Goal: Use online tool/utility: Utilize a website feature to perform a specific function

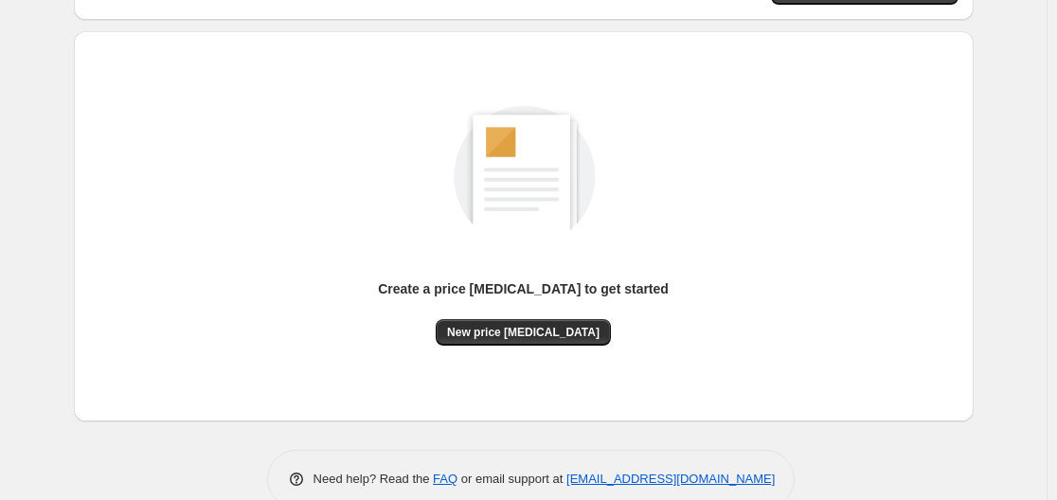
scroll to position [209, 0]
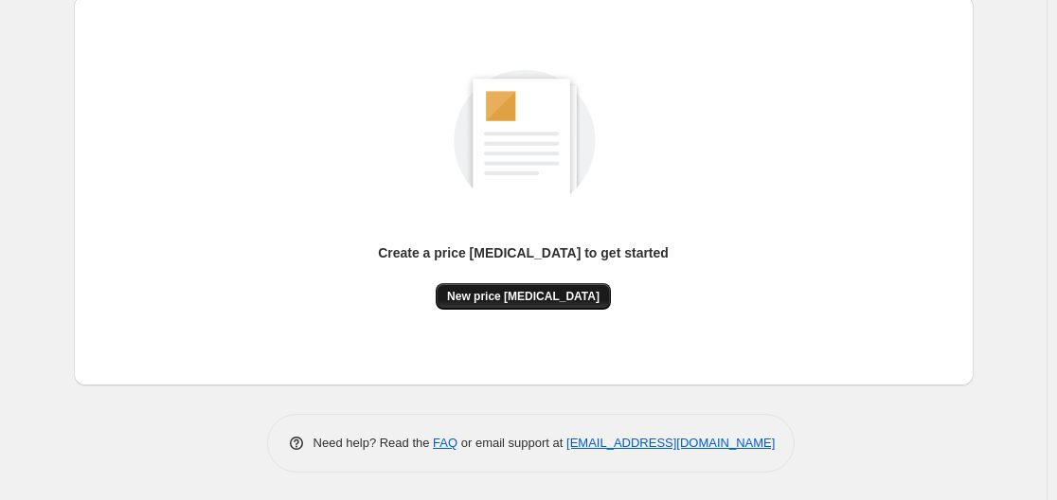
click at [522, 289] on span "New price [MEDICAL_DATA]" at bounding box center [523, 296] width 153 height 15
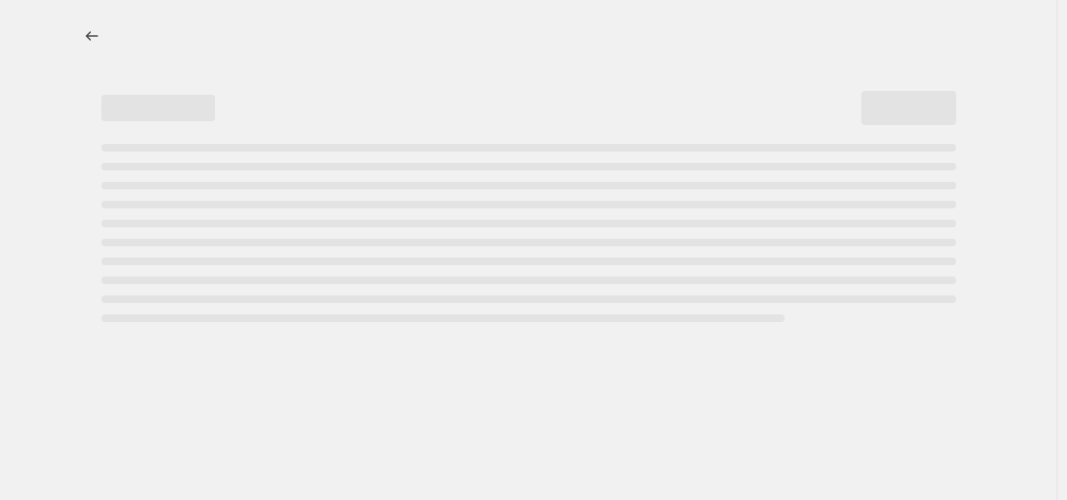
select select "percentage"
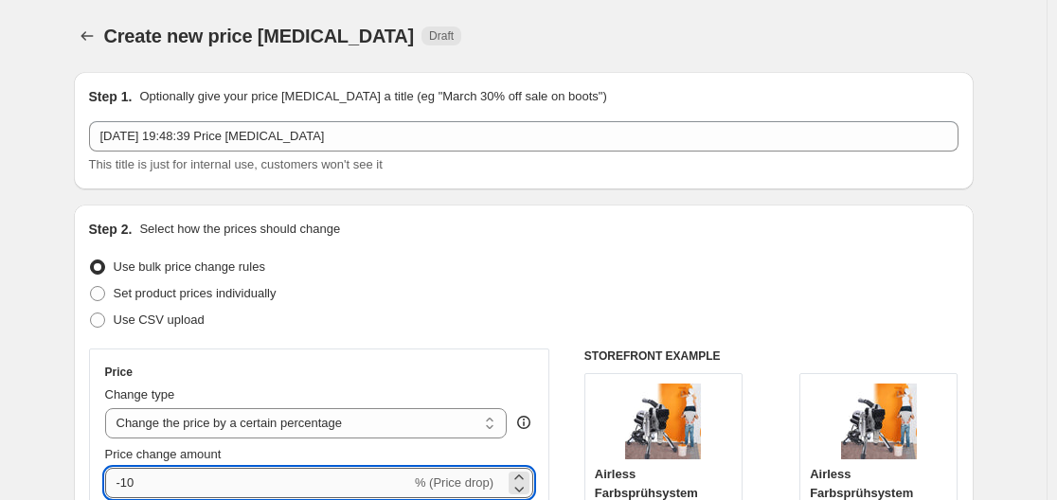
click at [244, 469] on input "-10" at bounding box center [258, 483] width 306 height 30
type input "-1"
type input "-35"
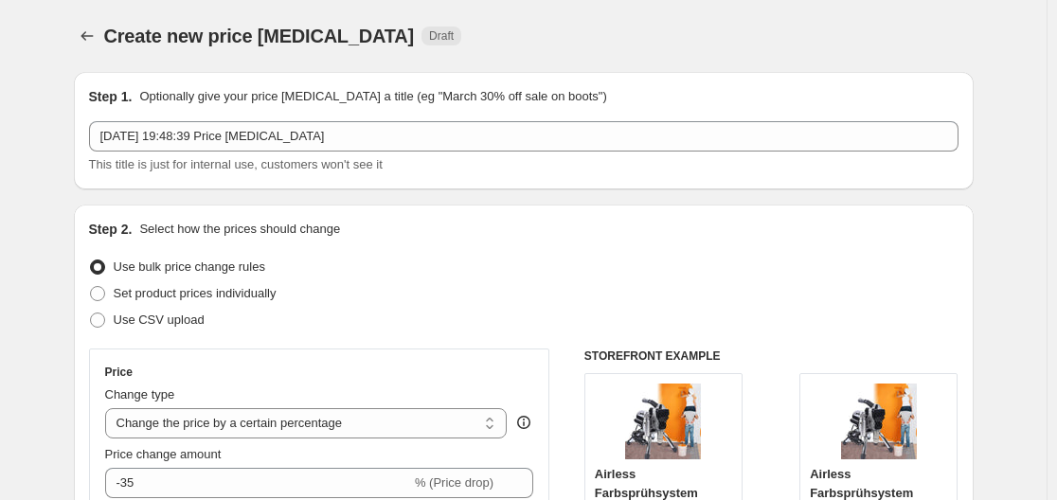
drag, startPoint x: 478, startPoint y: 316, endPoint x: 469, endPoint y: 318, distance: 9.9
click at [469, 318] on div "Use CSV upload" at bounding box center [524, 320] width 870 height 27
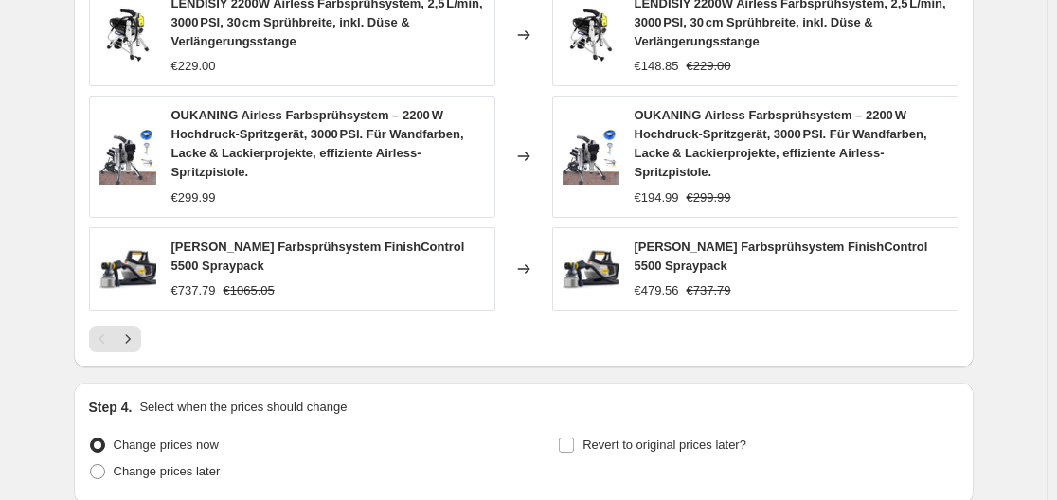
scroll to position [1501, 0]
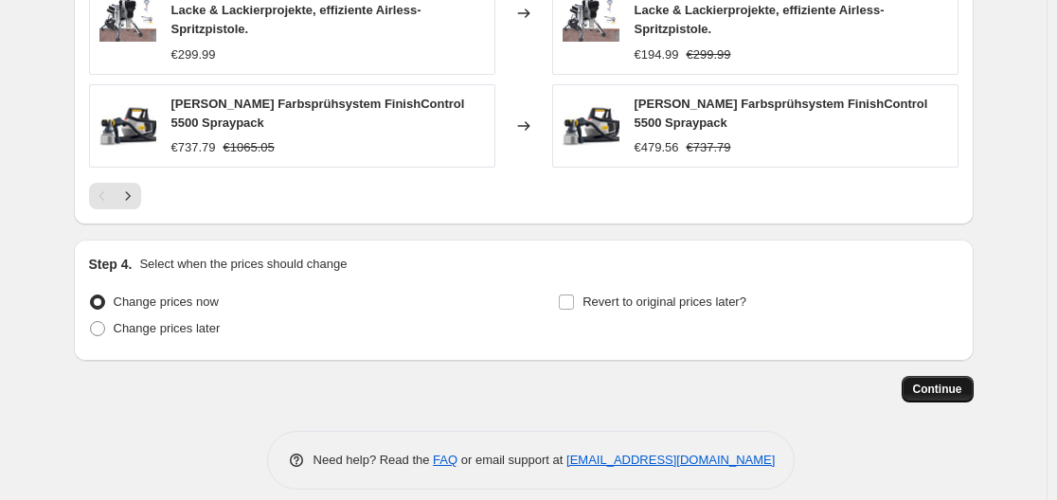
click at [963, 382] on span "Continue" at bounding box center [937, 389] width 49 height 15
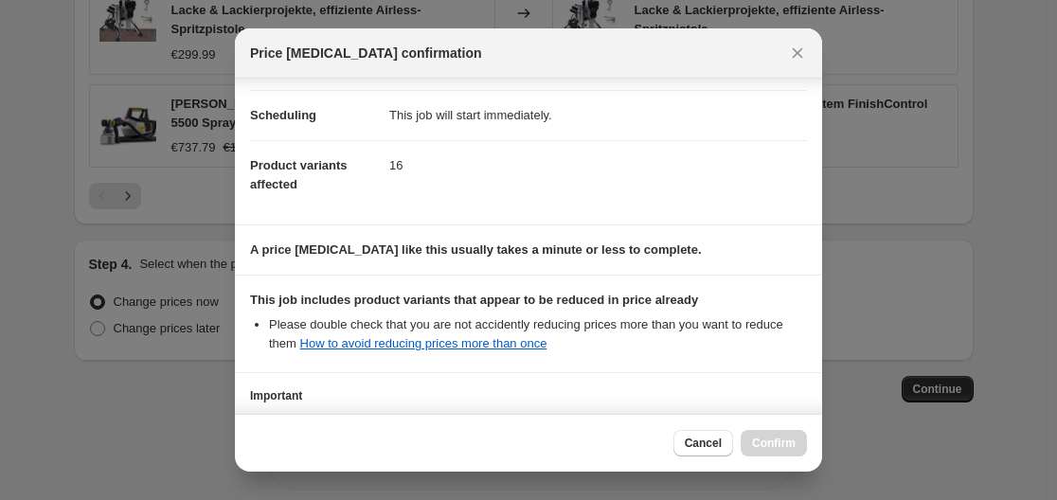
scroll to position [298, 0]
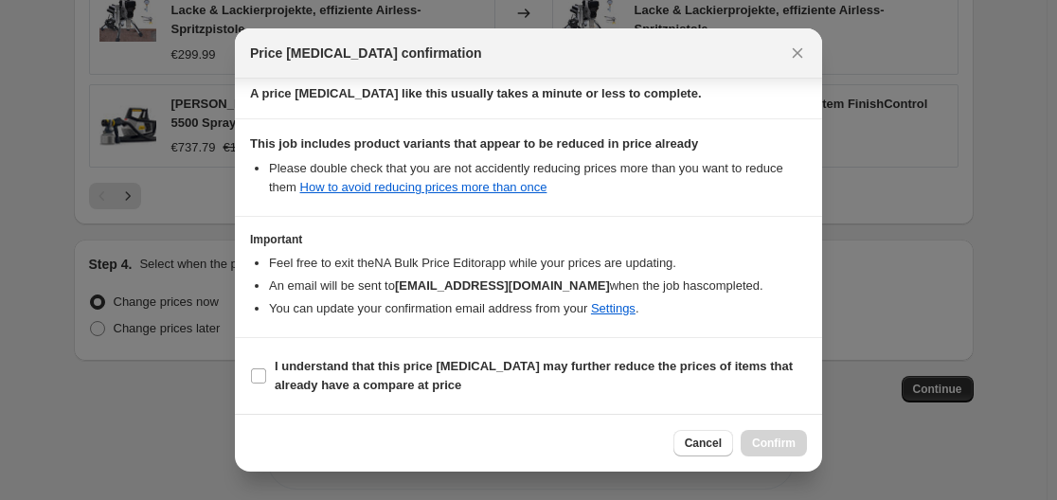
click at [386, 344] on section "I understand that this price change job may further reduce the prices of items …" at bounding box center [528, 376] width 587 height 76
click at [344, 353] on label "I understand that this price change job may further reduce the prices of items …" at bounding box center [528, 375] width 557 height 45
click at [266, 369] on input "I understand that this price change job may further reduce the prices of items …" at bounding box center [258, 376] width 15 height 15
checkbox input "true"
click at [780, 448] on span "Confirm" at bounding box center [774, 443] width 44 height 15
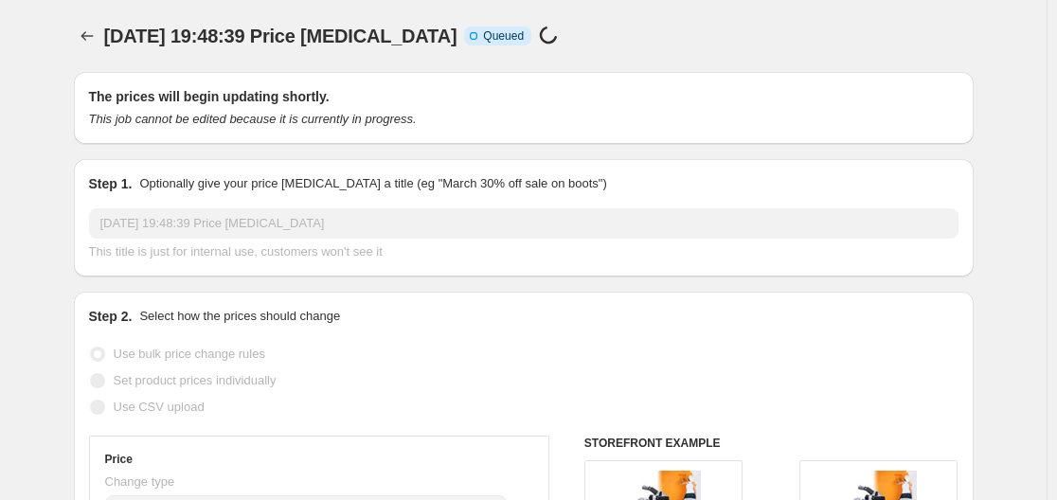
scroll to position [1501, 0]
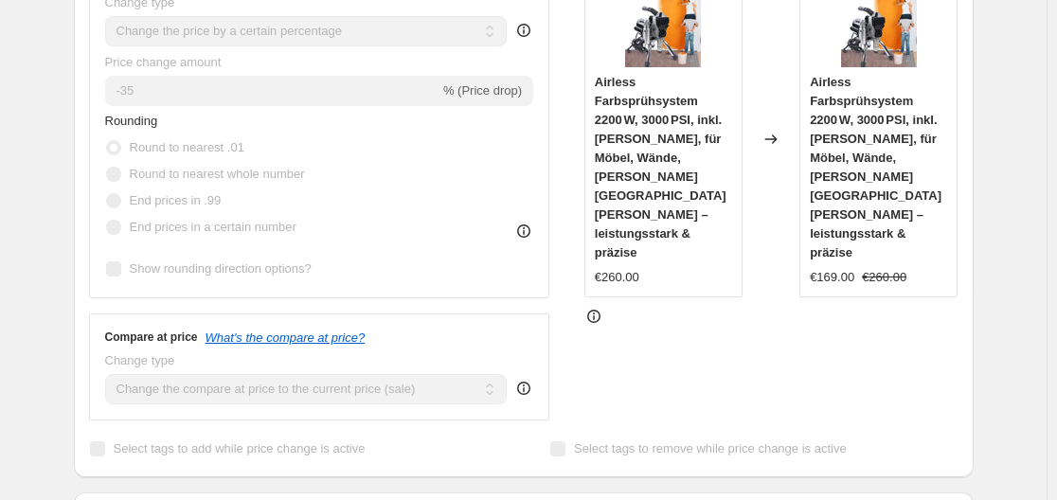
scroll to position [0, 0]
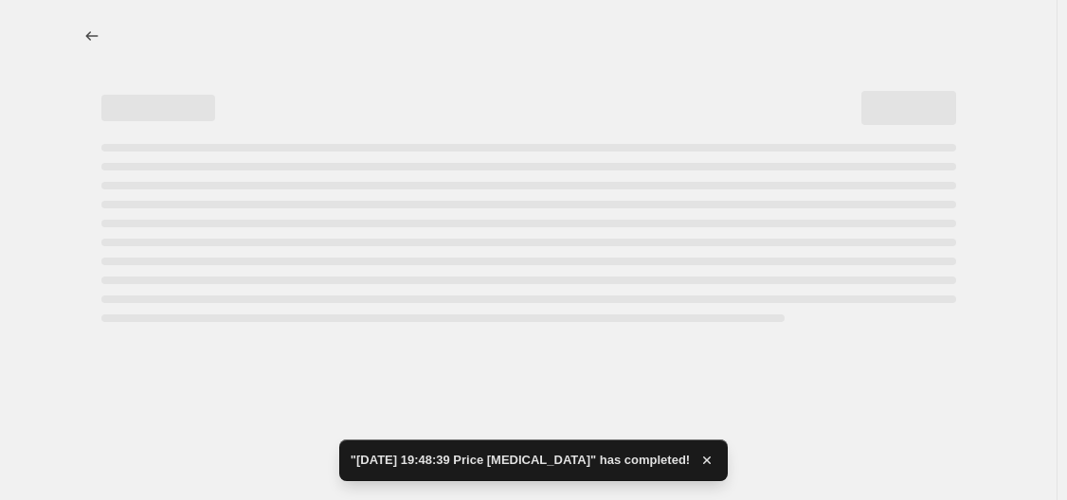
select select "percentage"
